Goal: Task Accomplishment & Management: Manage account settings

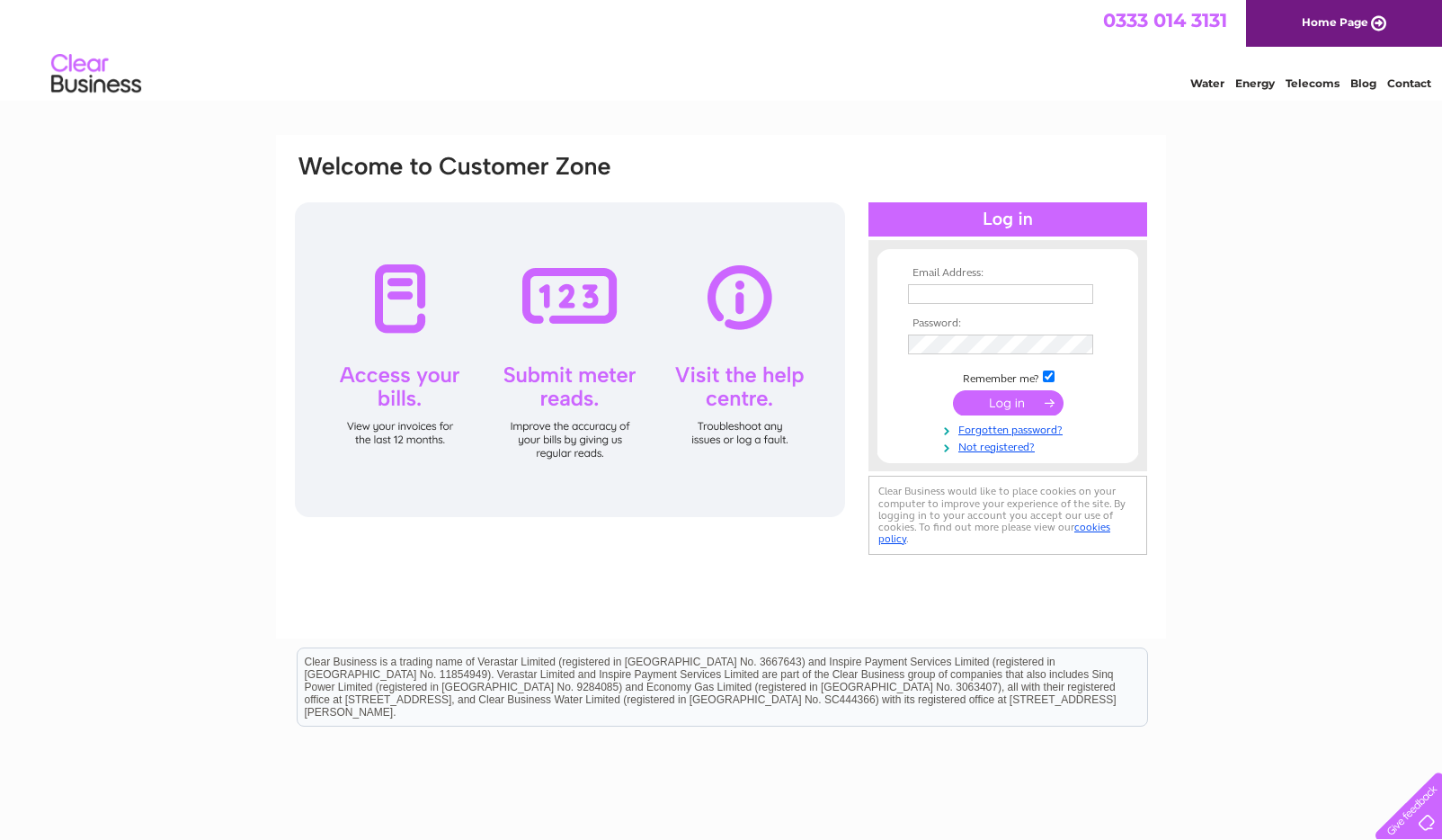
type input "[EMAIL_ADDRESS][DOMAIN_NAME]"
click at [1014, 403] on input "submit" at bounding box center [1007, 403] width 111 height 26
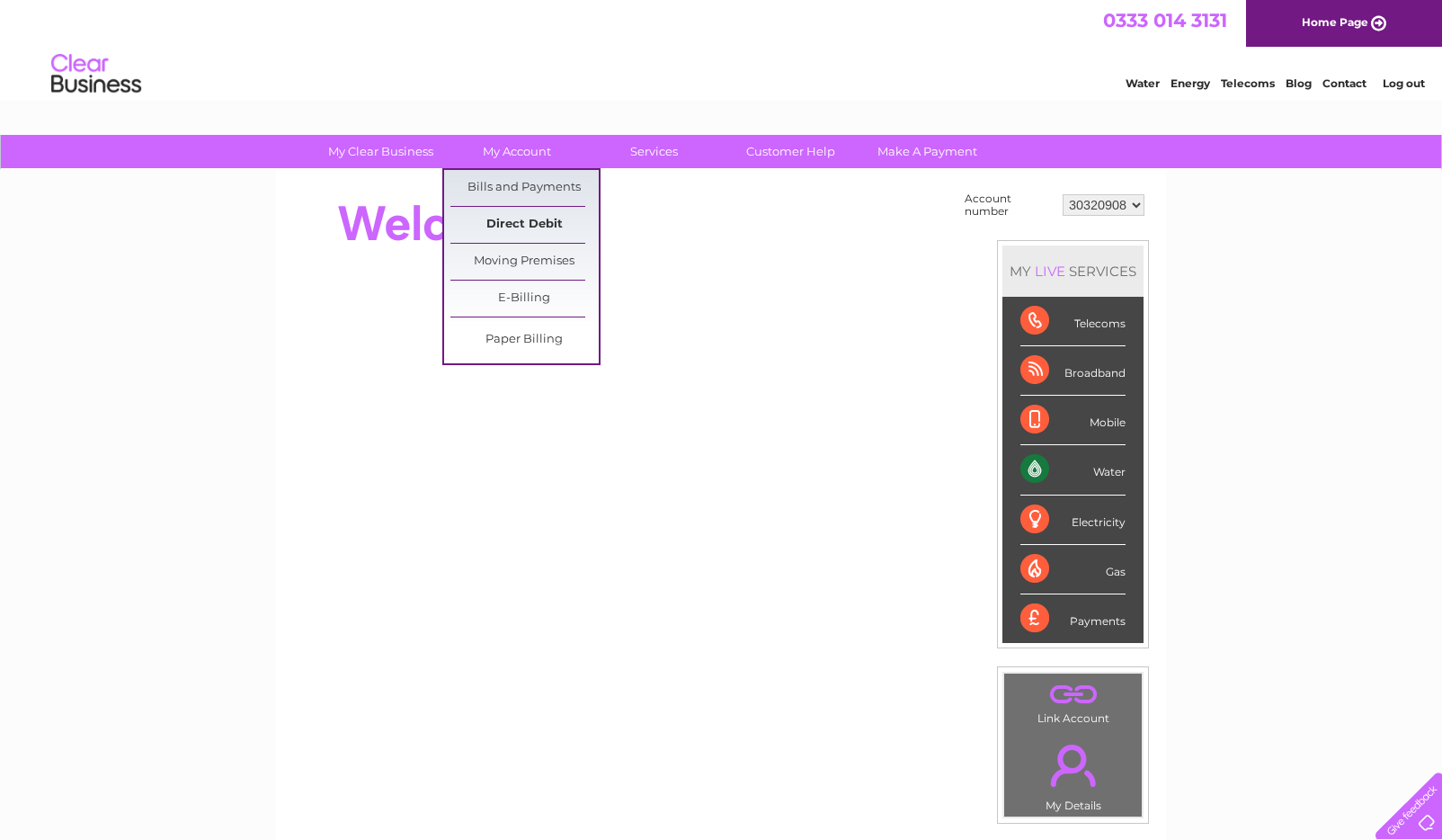
click at [535, 227] on link "Direct Debit" at bounding box center [524, 225] width 148 height 36
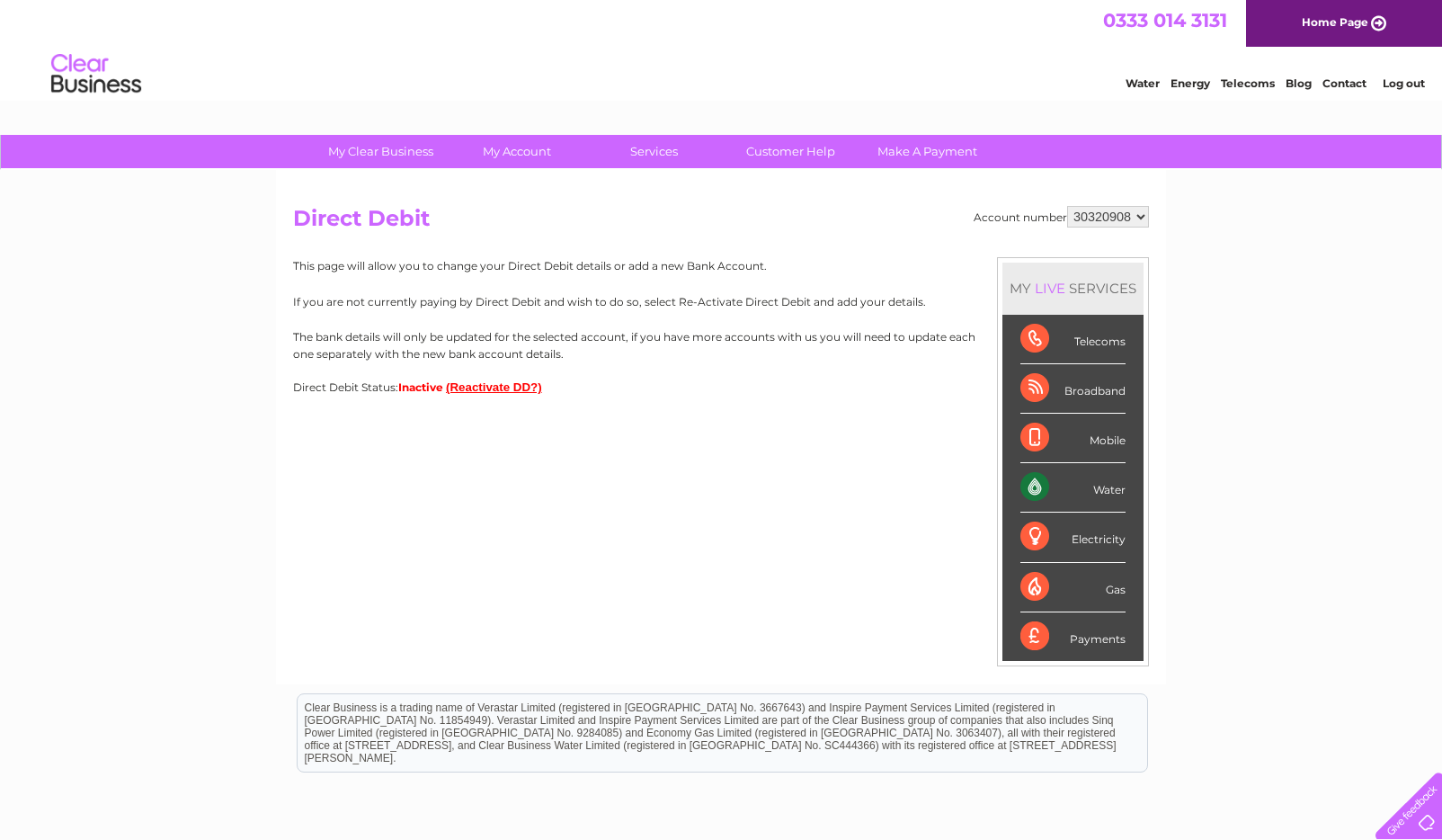
click at [475, 391] on button "(Reactivate DD?)" at bounding box center [494, 386] width 96 height 13
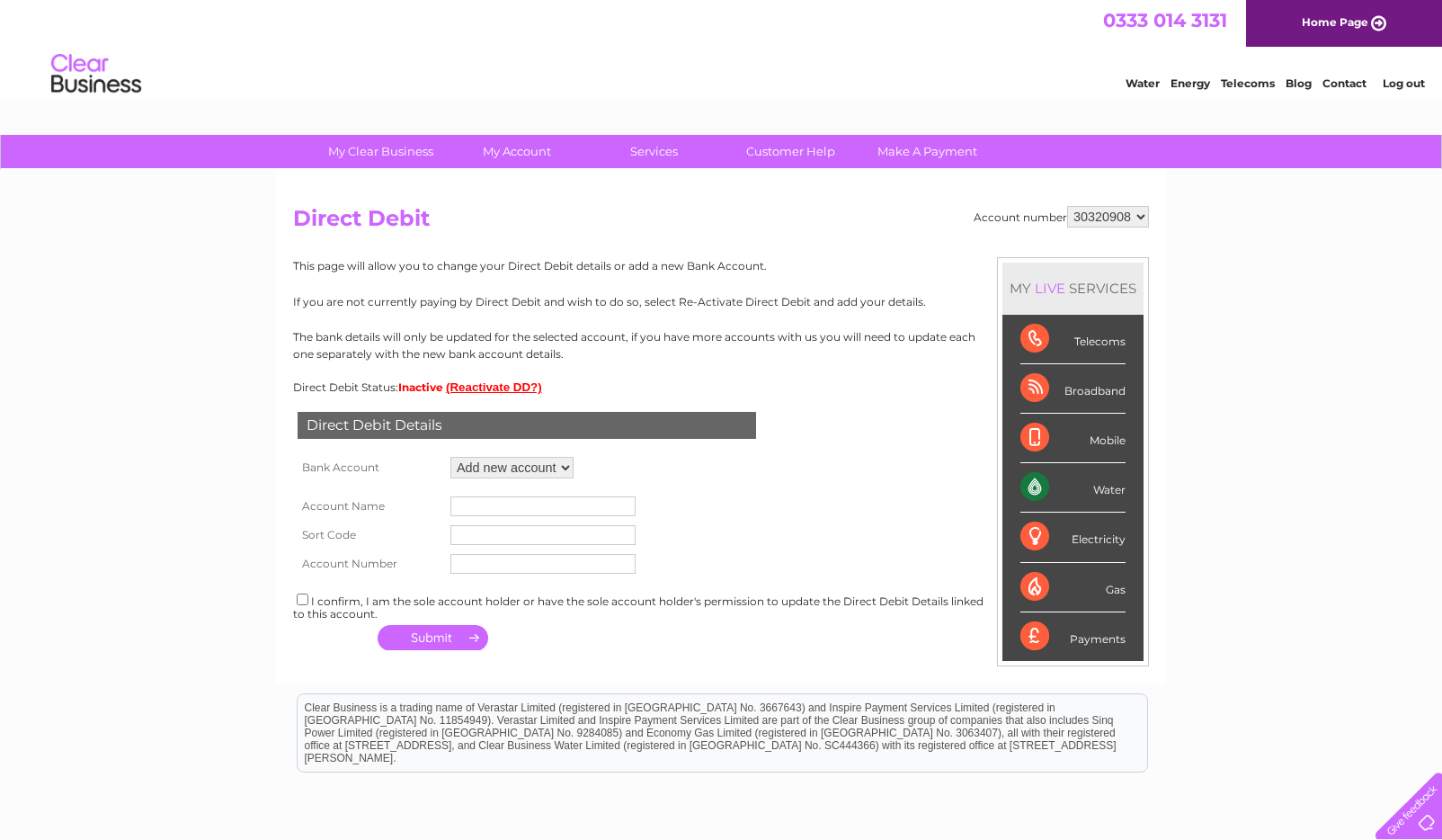
click at [522, 468] on select "Add new account" at bounding box center [512, 467] width 123 height 22
click at [561, 508] on input "text" at bounding box center [543, 506] width 185 height 20
type input "Caddie Marketing Ltd"
type input "831511"
type input "15257835"
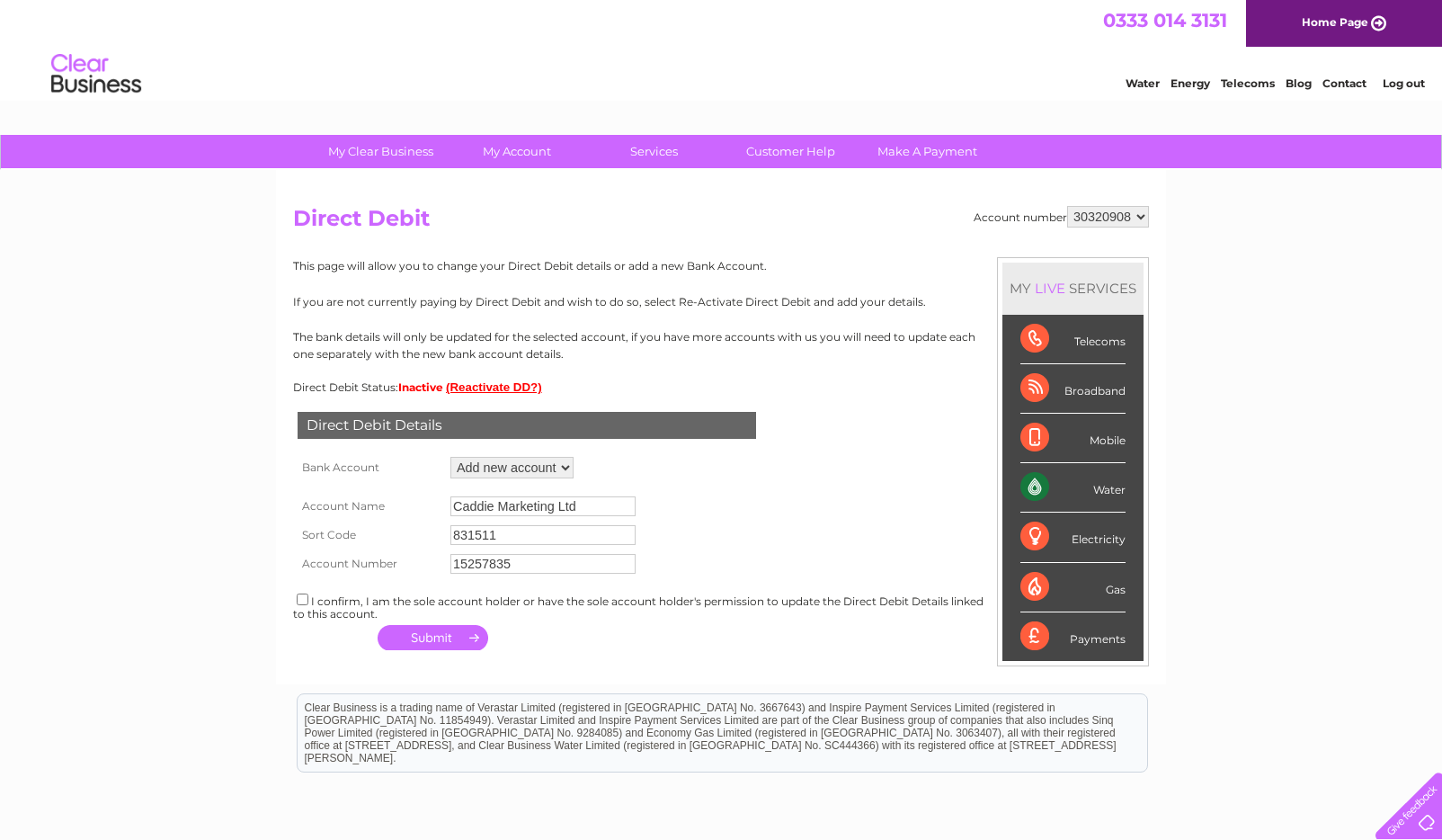
click at [318, 604] on div "I confirm, I am the sole account holder or have the sole account holder's permi…" at bounding box center [721, 605] width 856 height 29
click at [304, 602] on input "checkbox" at bounding box center [302, 599] width 11 height 11
checkbox input "true"
click at [456, 643] on button "button" at bounding box center [433, 637] width 111 height 26
